Goal: Answer question/provide support: Answer question/provide support

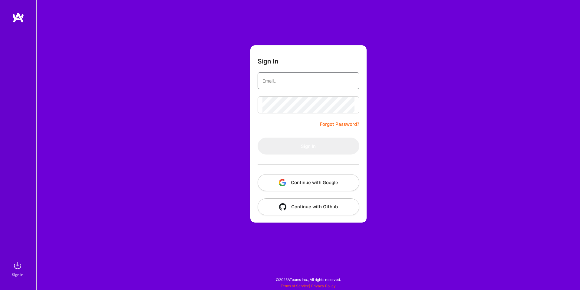
type input "sarahjanemills@gmail.com"
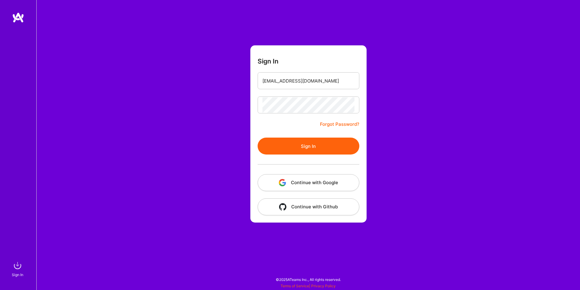
click at [301, 181] on button "Continue with Google" at bounding box center [308, 182] width 102 height 17
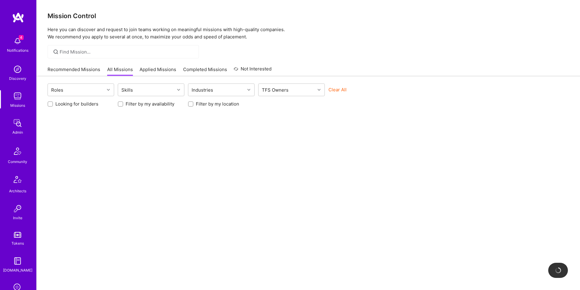
scroll to position [96, 0]
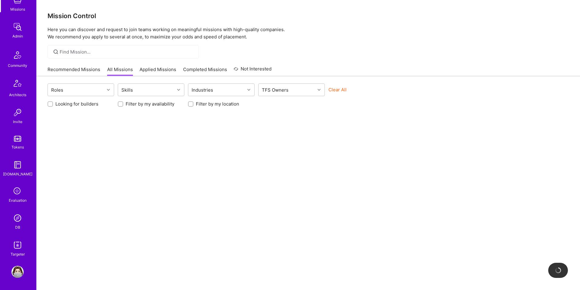
click at [16, 217] on img at bounding box center [17, 218] width 12 height 12
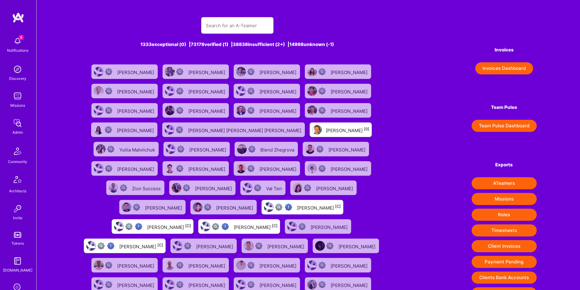
click at [225, 22] on input "text" at bounding box center [237, 25] width 63 height 15
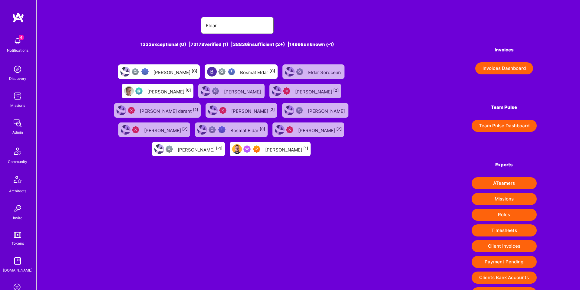
type input "Eldar"
click at [271, 145] on div "Eldar Cejvanovic [1]" at bounding box center [286, 149] width 43 height 8
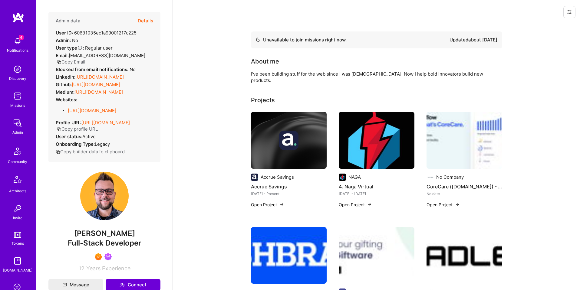
click at [148, 20] on button "Details" at bounding box center [145, 21] width 15 height 18
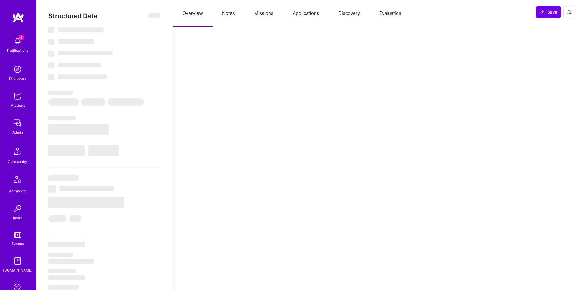
select select "Not Available"
select select "1 Month"
select select "7"
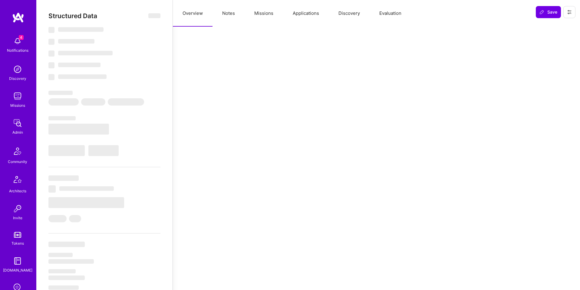
select select "7"
select select "US"
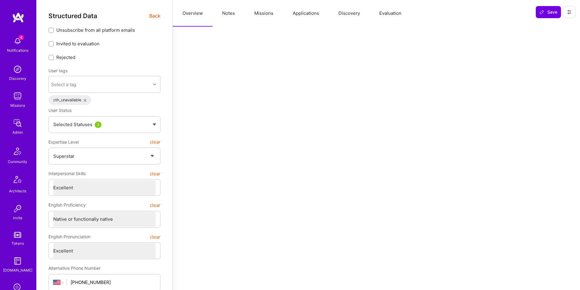
click at [570, 14] on icon at bounding box center [569, 12] width 5 height 5
click at [551, 25] on button "Login as Eldar" at bounding box center [547, 25] width 56 height 15
